Goal: Task Accomplishment & Management: Use online tool/utility

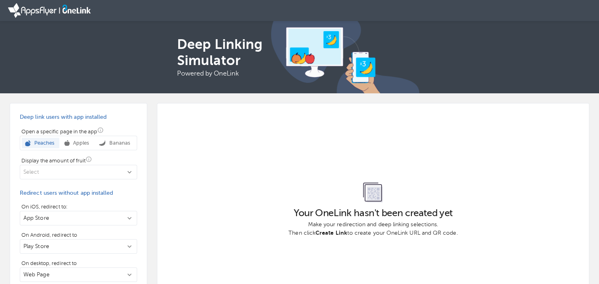
click at [484, 173] on div "Your OneLink hasn't been created yet Make your redirection and deep linking sel…" at bounding box center [373, 209] width 432 height 213
drag, startPoint x: 284, startPoint y: 217, endPoint x: 477, endPoint y: 227, distance: 193.4
click at [477, 227] on div "Your OneLink hasn't been created yet Make your redirection and deep linking sel…" at bounding box center [373, 209] width 432 height 213
click at [501, 227] on div "Your OneLink hasn't been created yet Make your redirection and deep linking sel…" at bounding box center [373, 209] width 432 height 213
drag, startPoint x: 271, startPoint y: 218, endPoint x: 519, endPoint y: 219, distance: 248.0
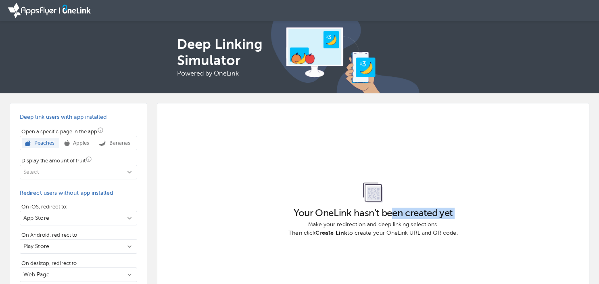
click at [417, 217] on div "Your OneLink hasn't been created yet Make your redirection and deep linking sel…" at bounding box center [373, 209] width 432 height 213
drag, startPoint x: 519, startPoint y: 219, endPoint x: 459, endPoint y: 220, distance: 60.5
click at [519, 219] on div "Your OneLink hasn't been created yet Make your redirection and deep linking sel…" at bounding box center [373, 209] width 432 height 213
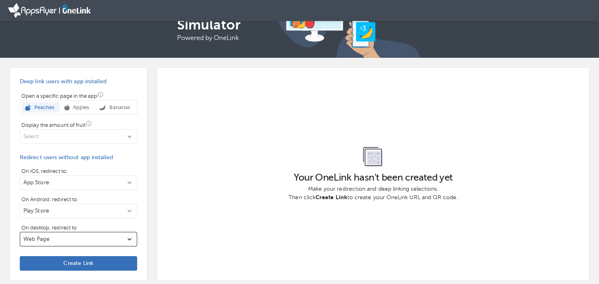
scroll to position [42, 0]
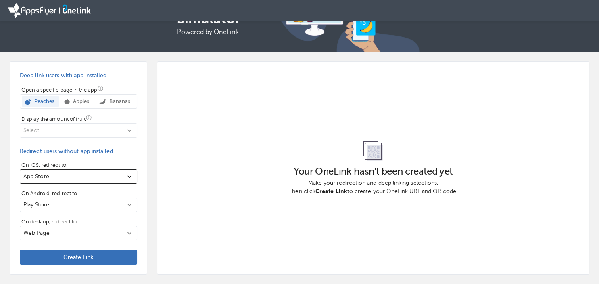
click at [110, 175] on p "App Store" at bounding box center [73, 176] width 100 height 8
click at [111, 175] on div at bounding box center [299, 142] width 599 height 284
click at [88, 255] on span "Create Link" at bounding box center [78, 257] width 104 height 8
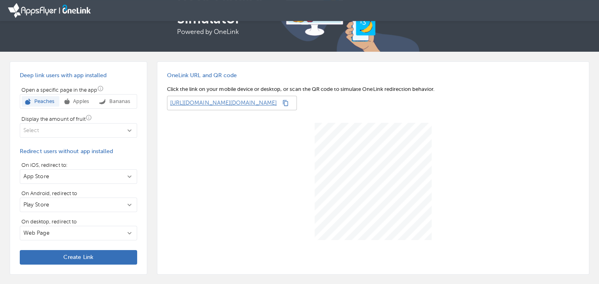
click at [235, 110] on p "[URL][DOMAIN_NAME][DOMAIN_NAME]" at bounding box center [222, 103] width 110 height 15
click at [291, 107] on button "button" at bounding box center [285, 102] width 11 height 11
click at [242, 103] on p "[URL][DOMAIN_NAME][DOMAIN_NAME]" at bounding box center [222, 103] width 110 height 15
